Goal: Transaction & Acquisition: Purchase product/service

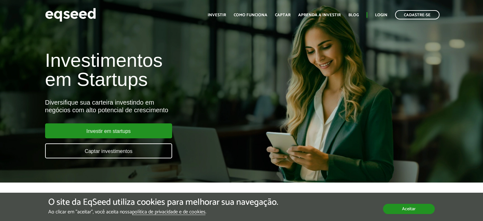
click at [400, 209] on button "Aceitar" at bounding box center [409, 209] width 52 height 10
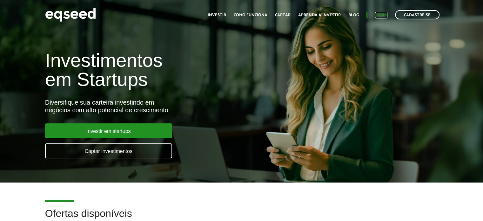
click at [382, 13] on link "Login" at bounding box center [381, 15] width 12 height 4
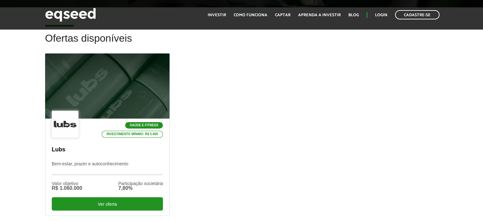
scroll to position [176, 0]
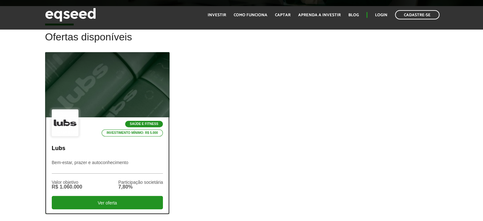
click at [95, 94] on div at bounding box center [107, 85] width 150 height 78
